Goal: Navigation & Orientation: Find specific page/section

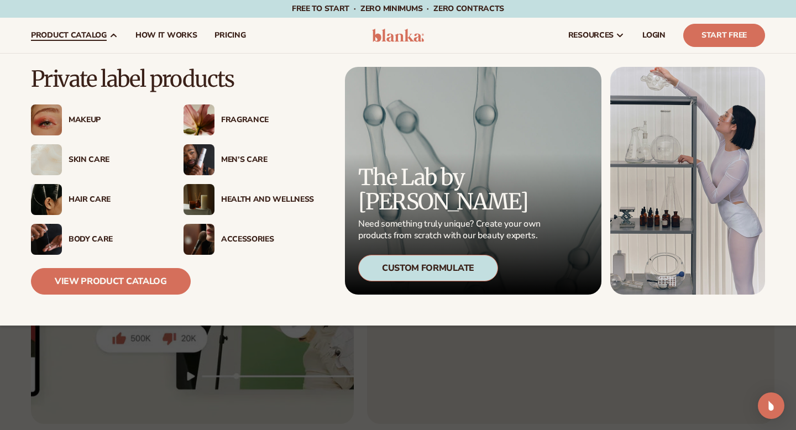
click at [75, 119] on div "Makeup" at bounding box center [115, 120] width 93 height 9
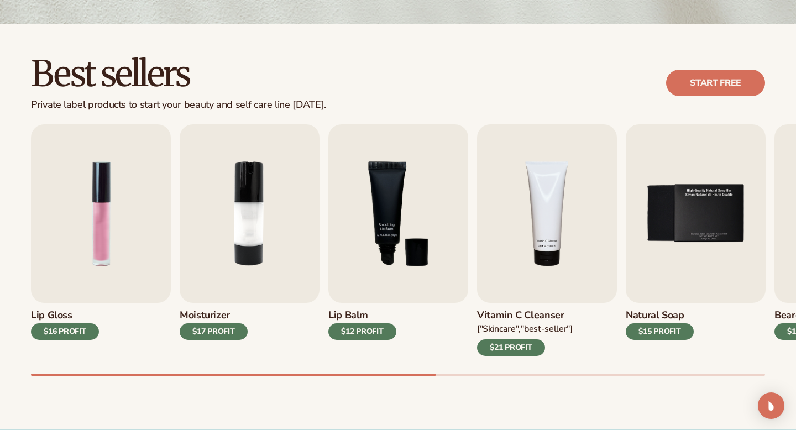
scroll to position [275, 0]
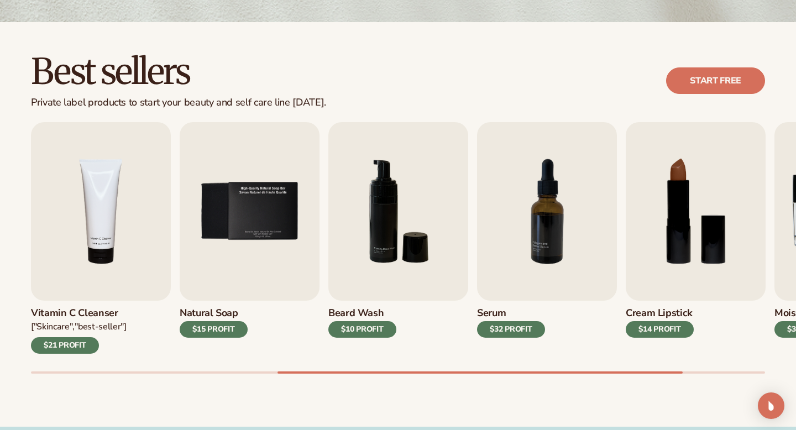
click at [261, 69] on h2 "Best sellers" at bounding box center [178, 71] width 295 height 37
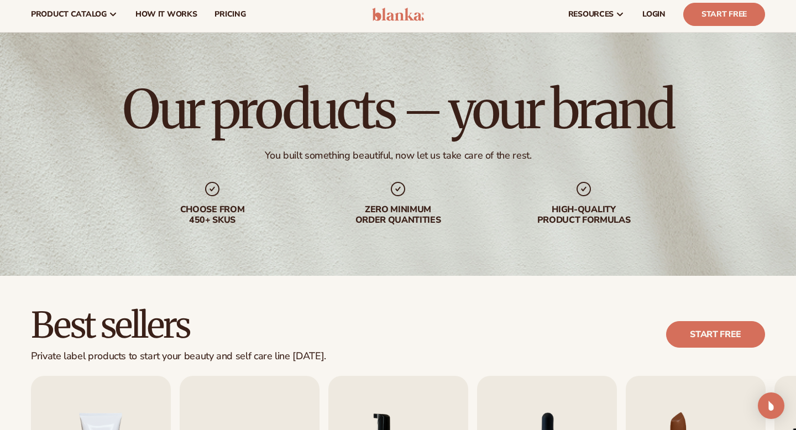
scroll to position [0, 0]
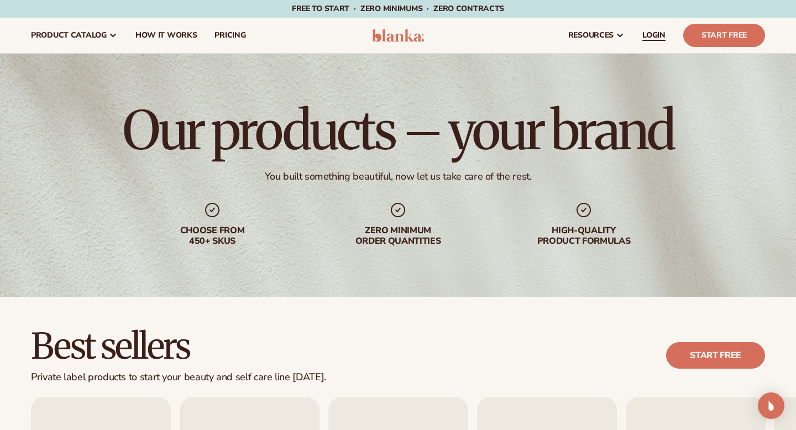
click at [654, 37] on span "LOGIN" at bounding box center [654, 35] width 23 height 9
